Goal: Transaction & Acquisition: Purchase product/service

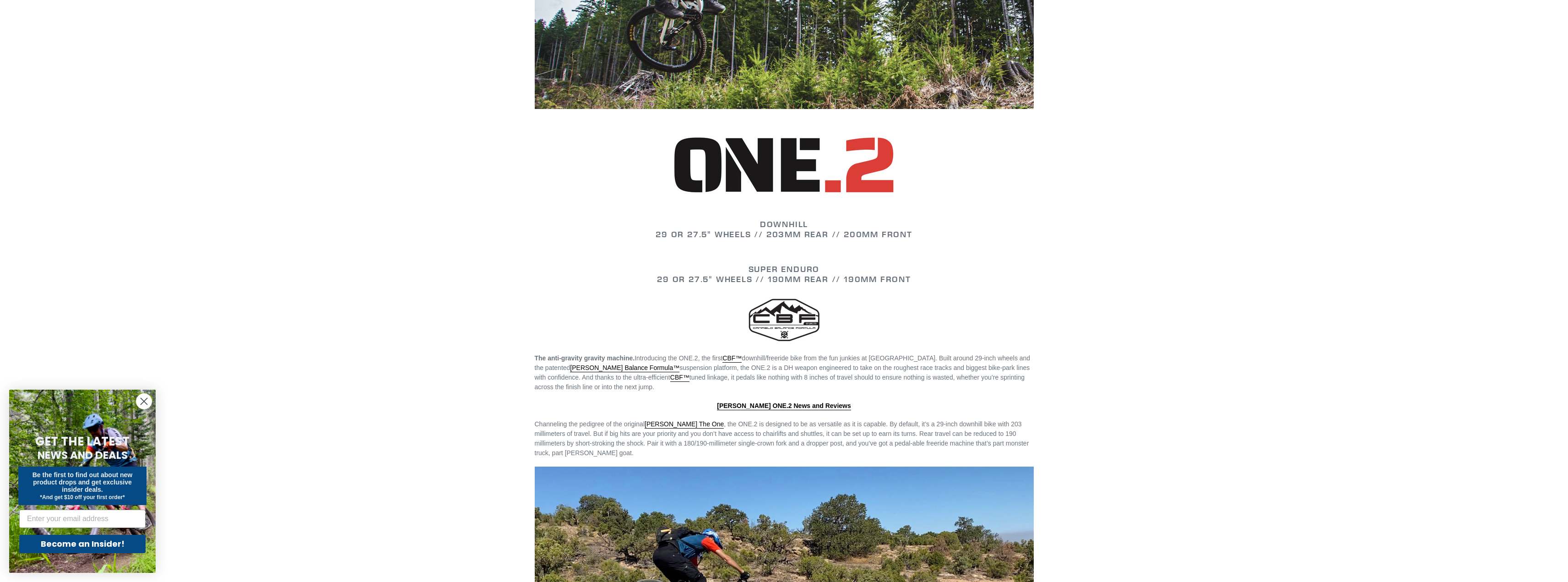
scroll to position [479, 0]
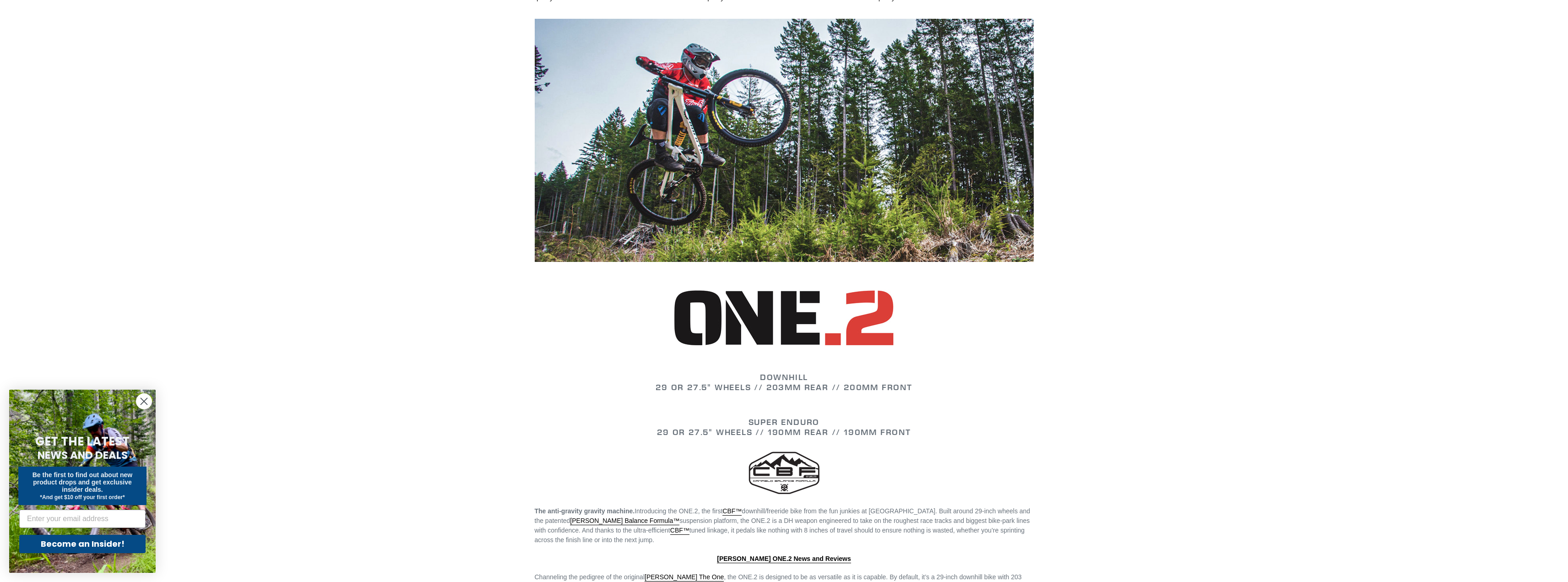
drag, startPoint x: 904, startPoint y: 309, endPoint x: 756, endPoint y: 310, distance: 148.0
click at [756, 310] on h2 at bounding box center [784, 318] width 499 height 58
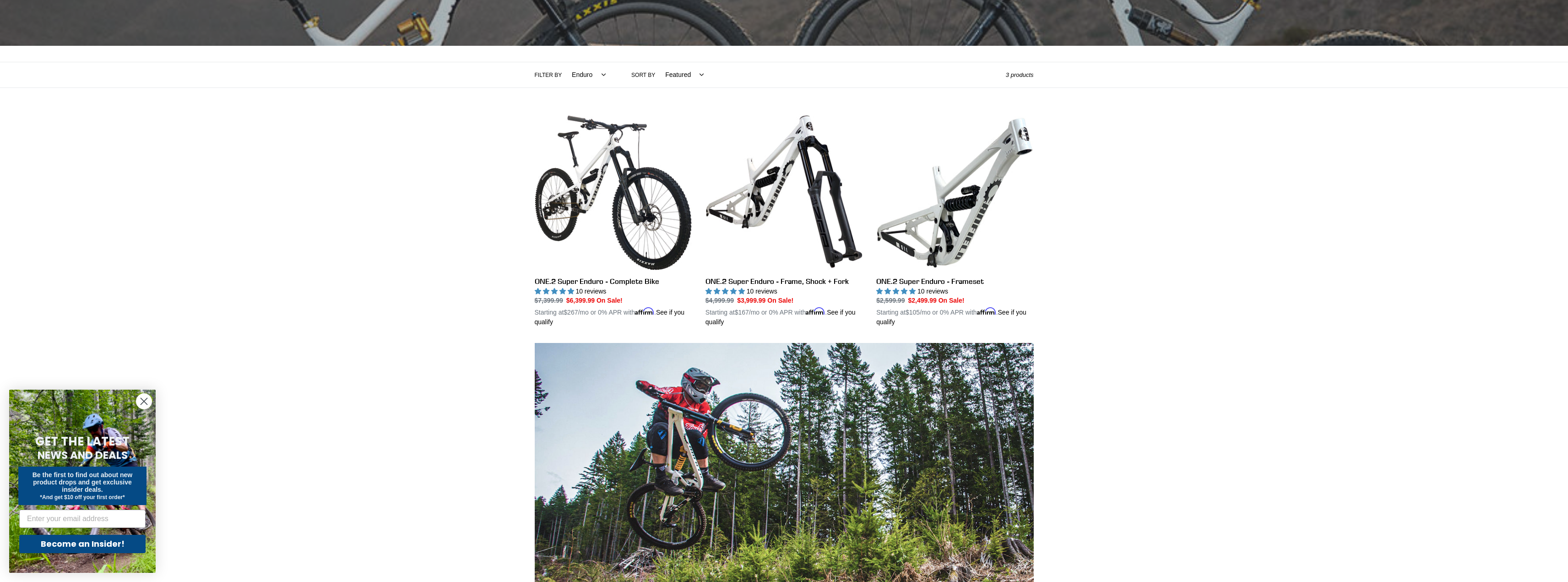
scroll to position [0, 0]
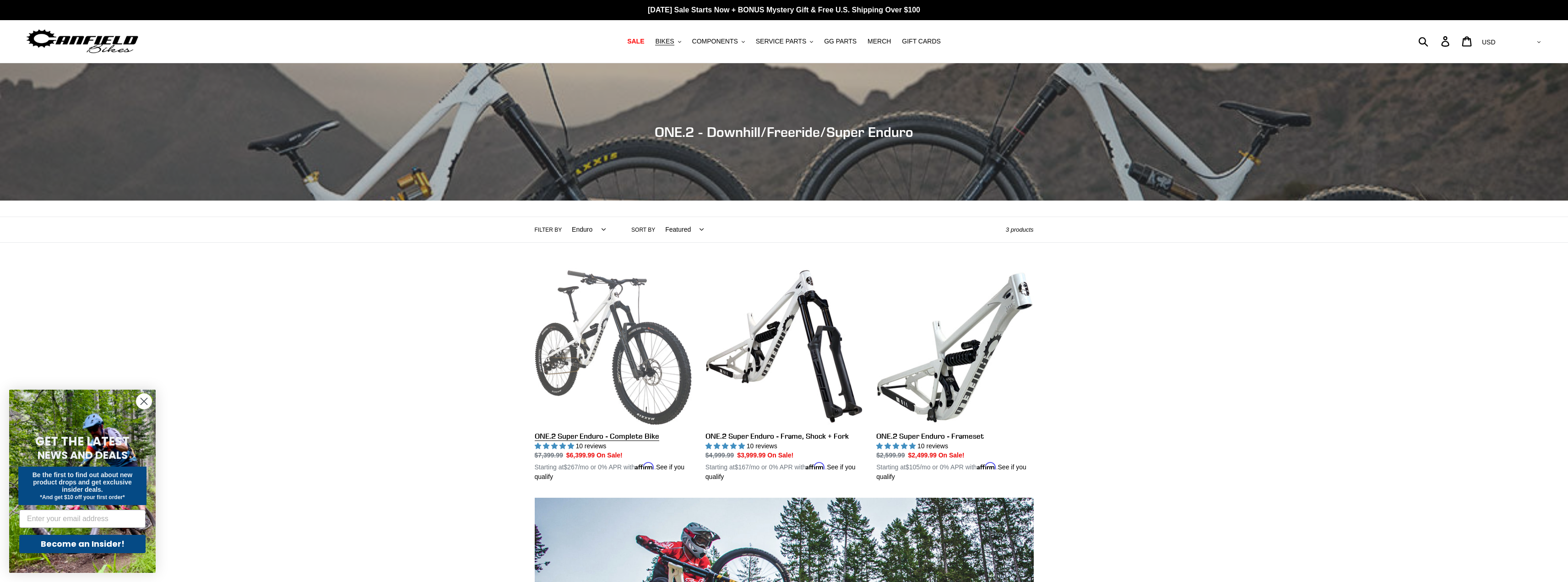
click at [633, 326] on link "ONE.2 Super Enduro - Complete Bike" at bounding box center [613, 375] width 157 height 214
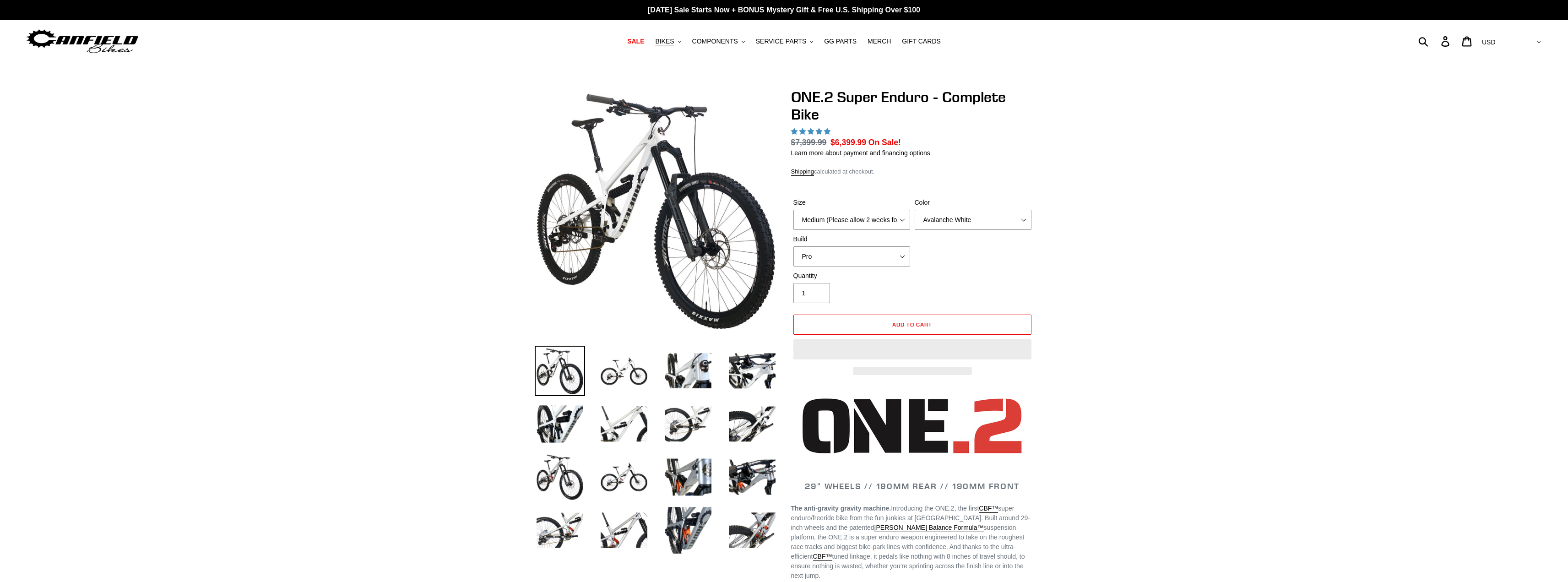
select select "highest-rating"
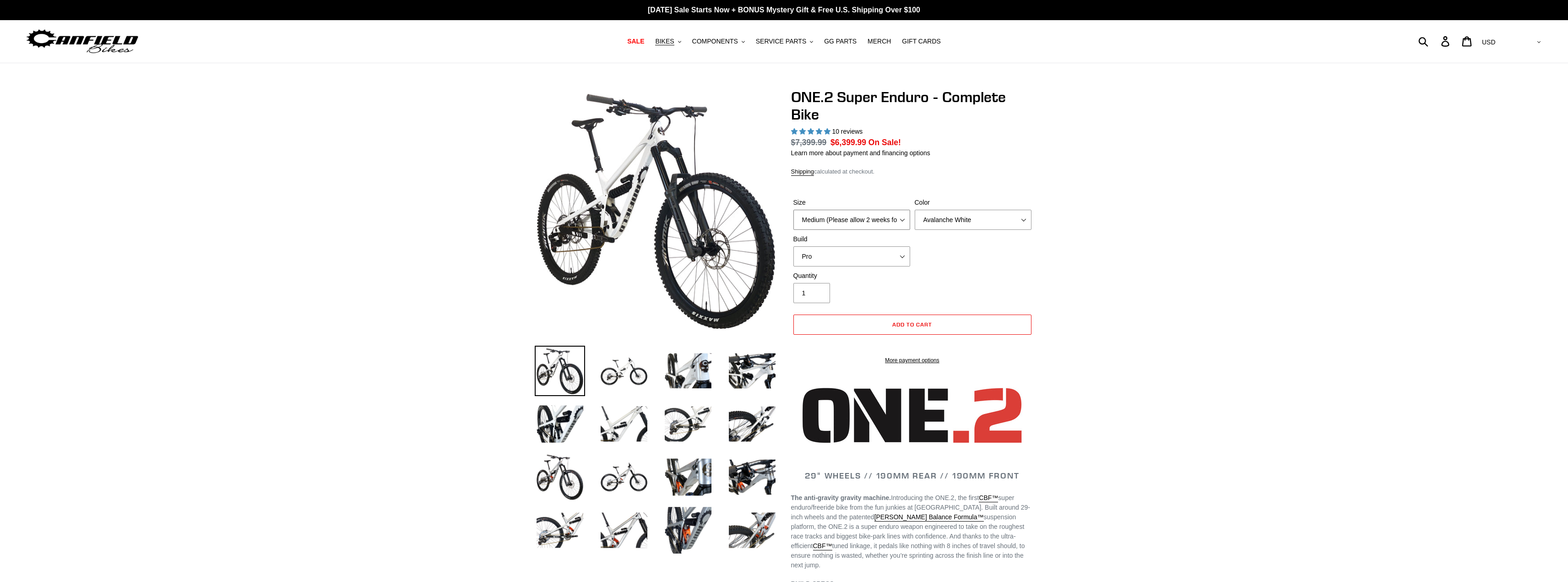
click at [898, 222] on select "Medium (Please allow 2 weeks for delivery) Large (Sold Out)" at bounding box center [852, 219] width 117 height 20
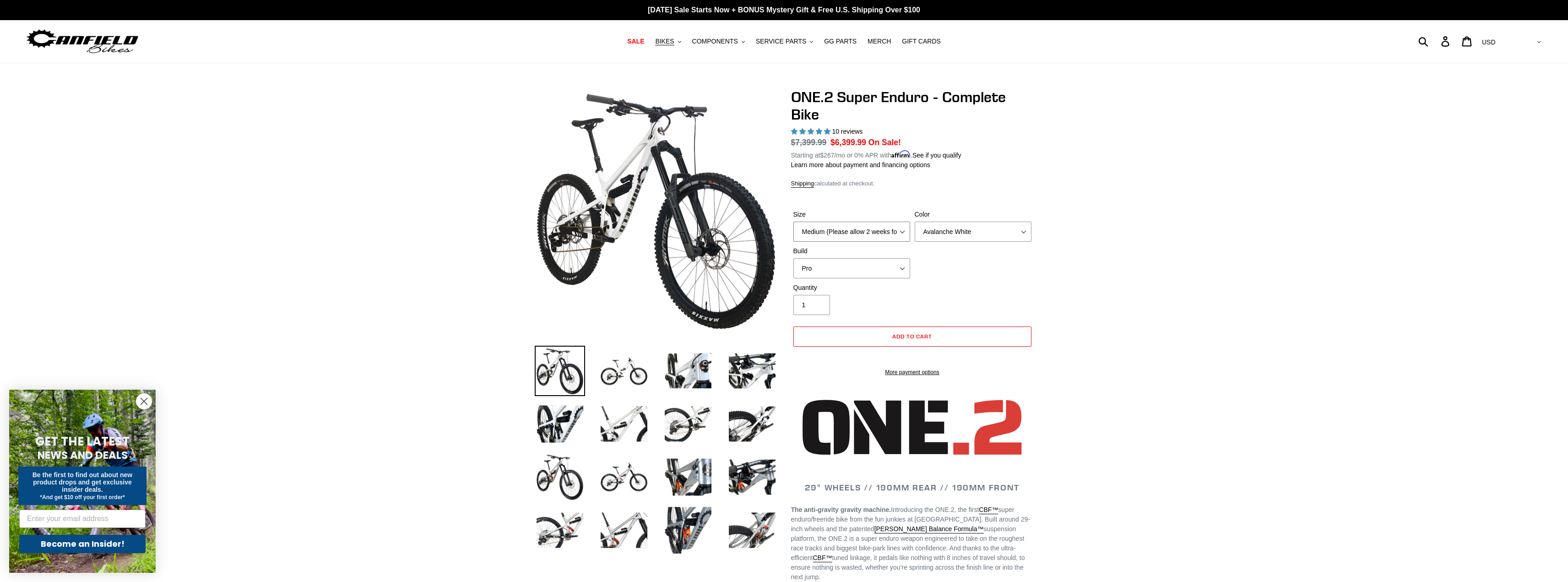
click at [873, 233] on select "Medium (Please allow 2 weeks for delivery) Large (Sold Out)" at bounding box center [852, 231] width 117 height 20
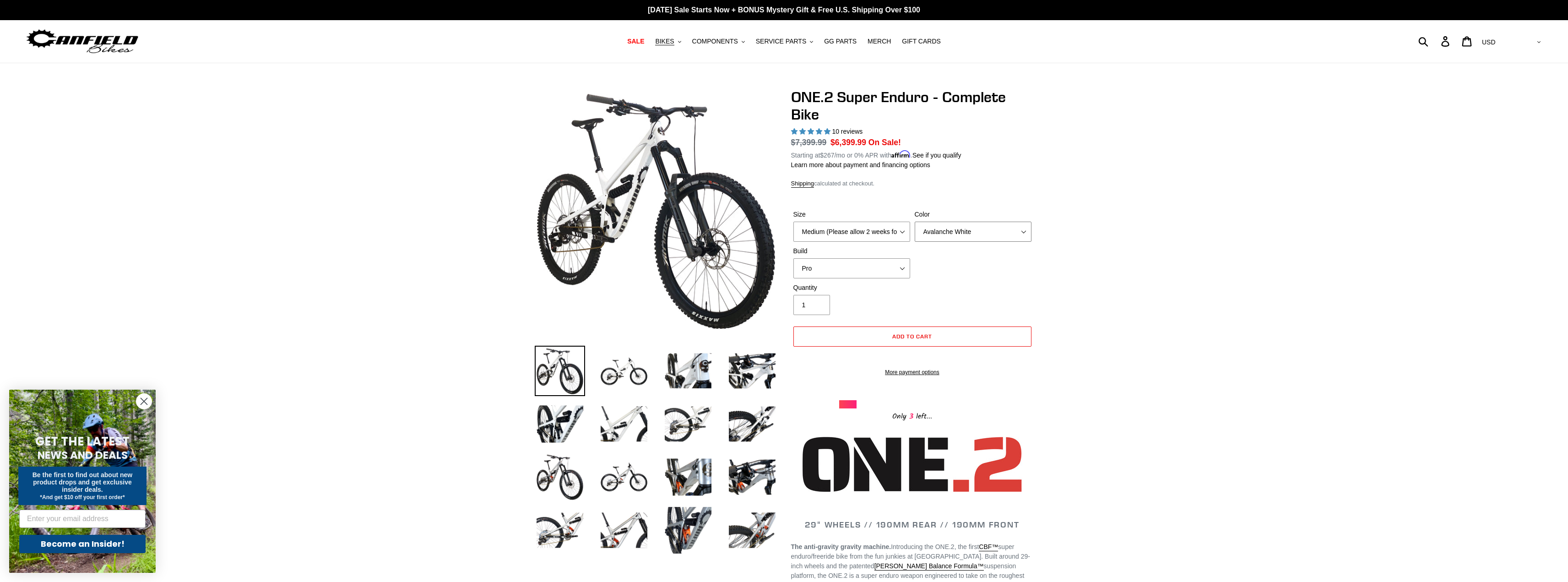
click at [957, 230] on select "Avalanche White Bentonite Grey" at bounding box center [973, 231] width 117 height 20
click at [898, 261] on select "Pro" at bounding box center [852, 268] width 117 height 20
click at [634, 363] on img at bounding box center [624, 371] width 51 height 51
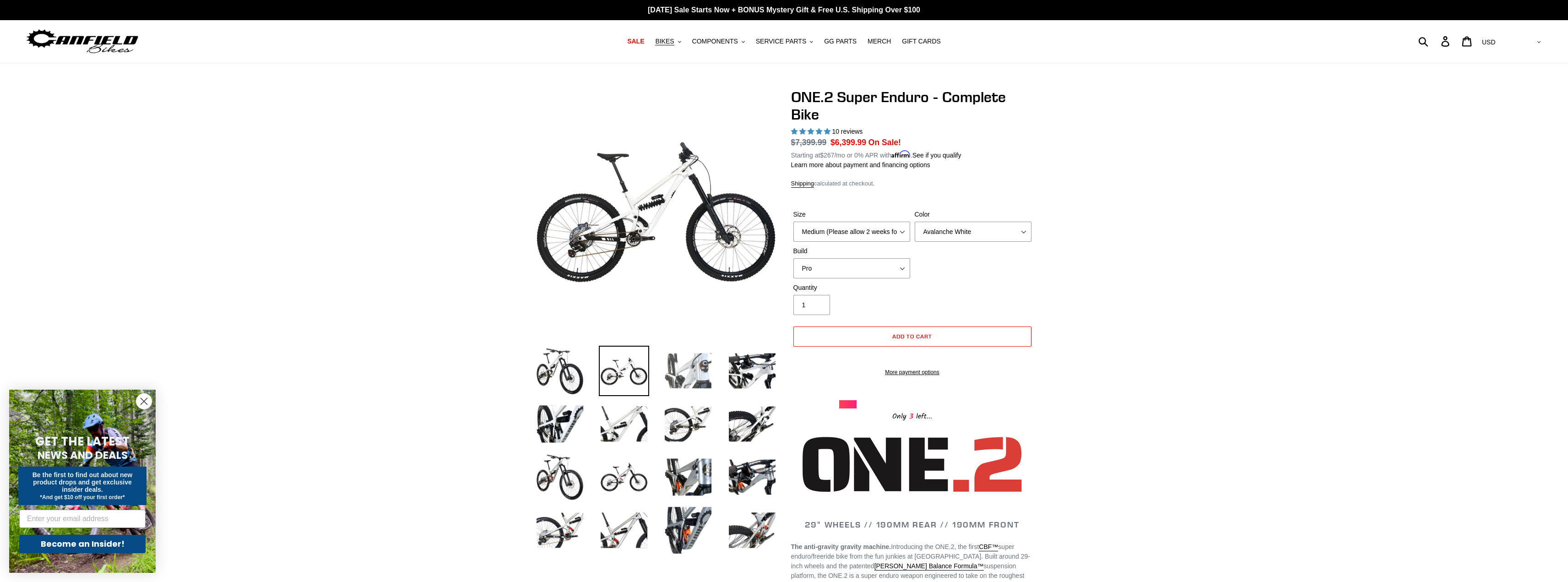
click at [664, 363] on img at bounding box center [688, 371] width 51 height 51
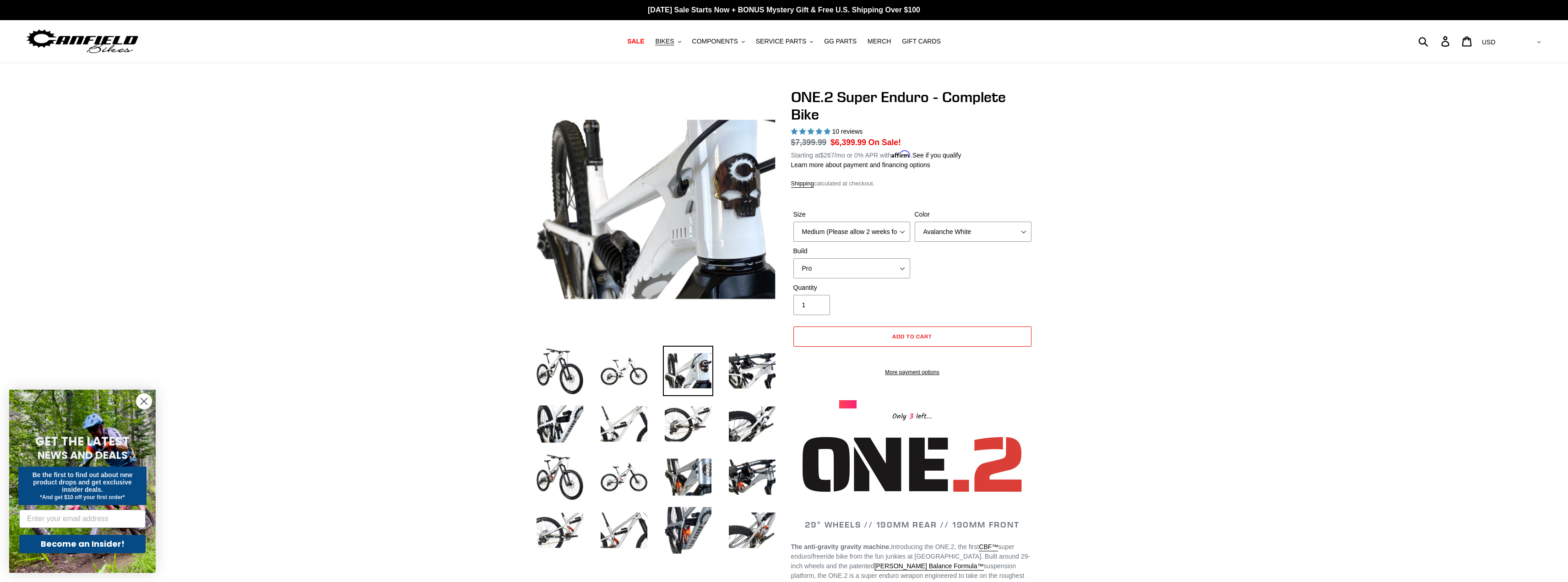
click at [709, 366] on img at bounding box center [688, 371] width 51 height 51
click at [728, 366] on img at bounding box center [752, 371] width 51 height 51
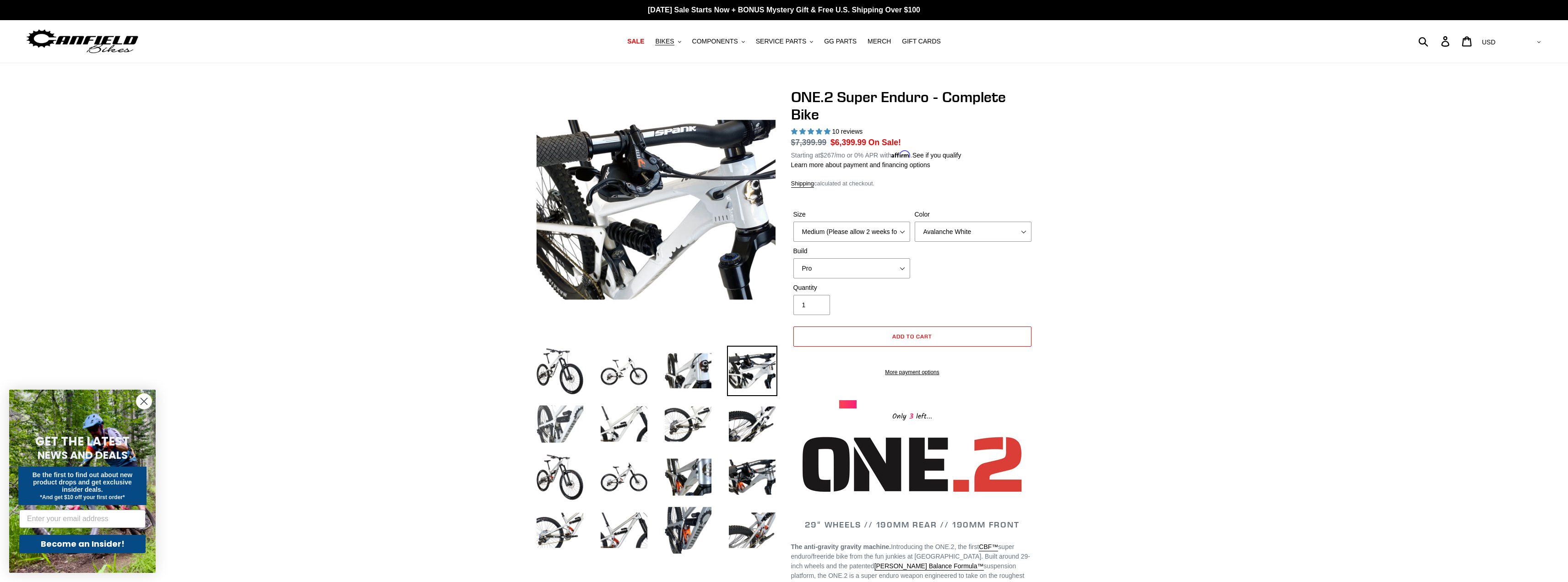
click at [557, 413] on img at bounding box center [559, 424] width 51 height 51
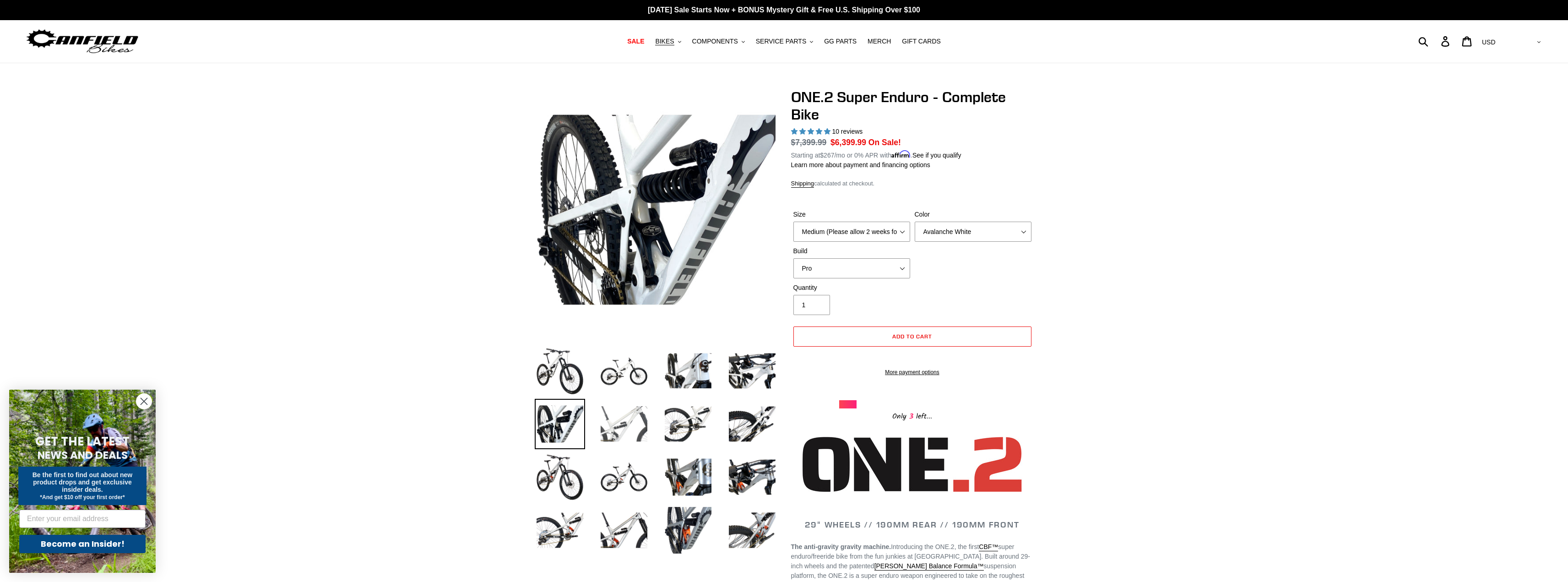
click at [600, 418] on img at bounding box center [624, 424] width 51 height 51
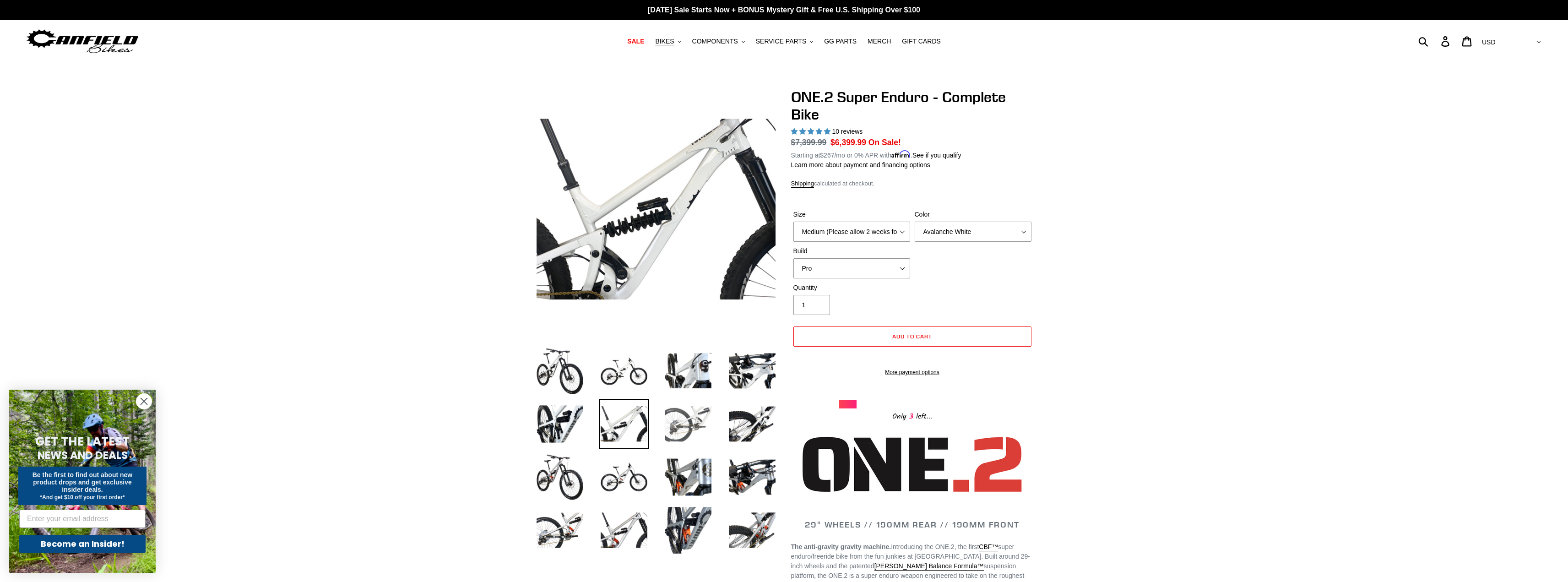
click at [678, 420] on img at bounding box center [688, 424] width 51 height 51
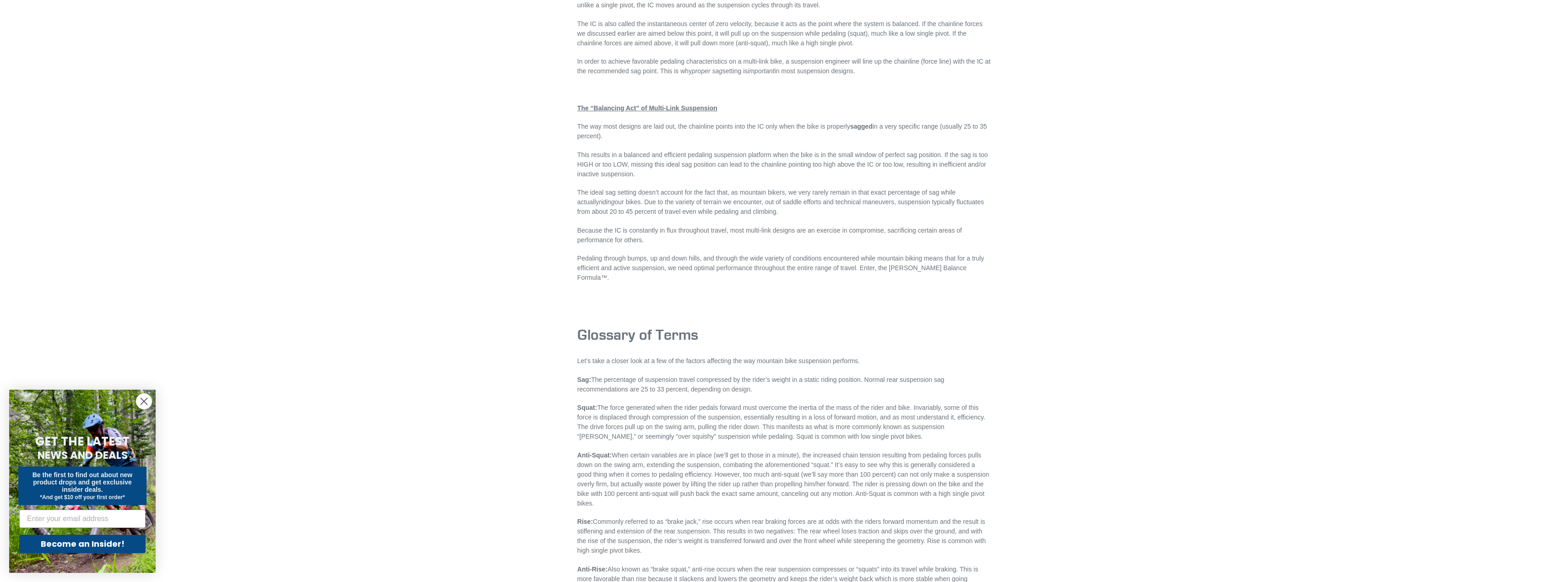
scroll to position [1740, 0]
